Goal: Task Accomplishment & Management: Use online tool/utility

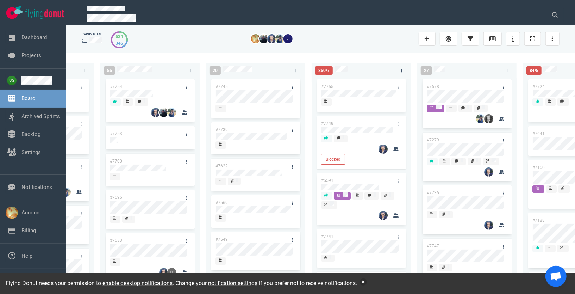
scroll to position [0, 90]
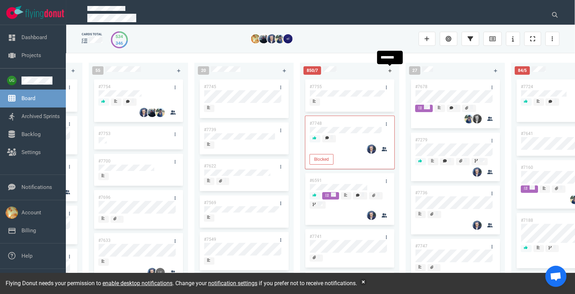
click at [389, 73] on link at bounding box center [389, 70] width 11 height 9
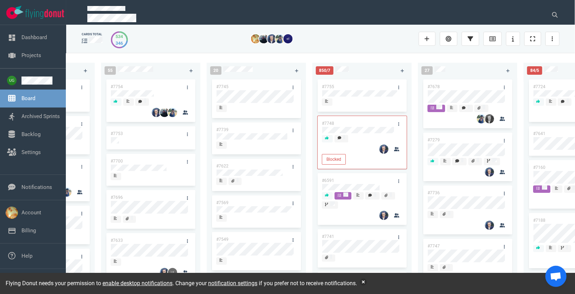
scroll to position [0, 76]
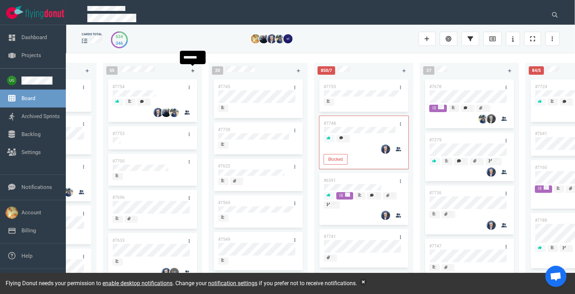
click at [190, 71] on link at bounding box center [192, 70] width 11 height 9
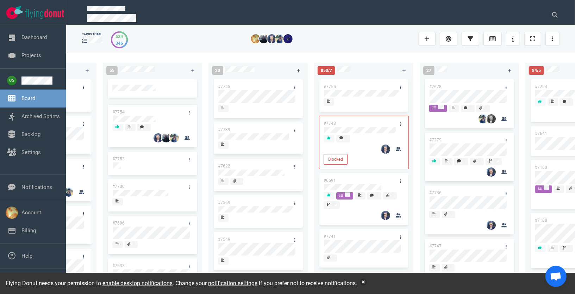
click at [177, 53] on div "223 #7752 #7646 #7563 #1948 #1674 #1617 #1660 #362 #4673 #2261 55 #7754 #7753 #…" at bounding box center [320, 173] width 509 height 240
click at [152, 89] on div "#7756" at bounding box center [145, 86] width 75 height 15
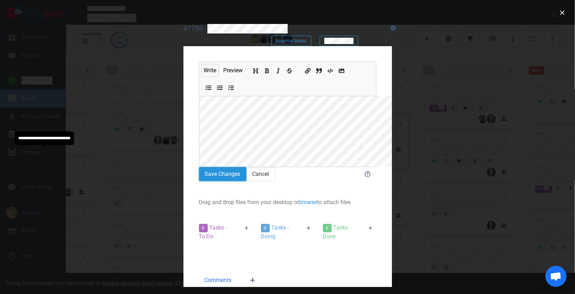
click at [199, 167] on button "Save Changes" at bounding box center [223, 174] width 48 height 14
